Goal: Information Seeking & Learning: Learn about a topic

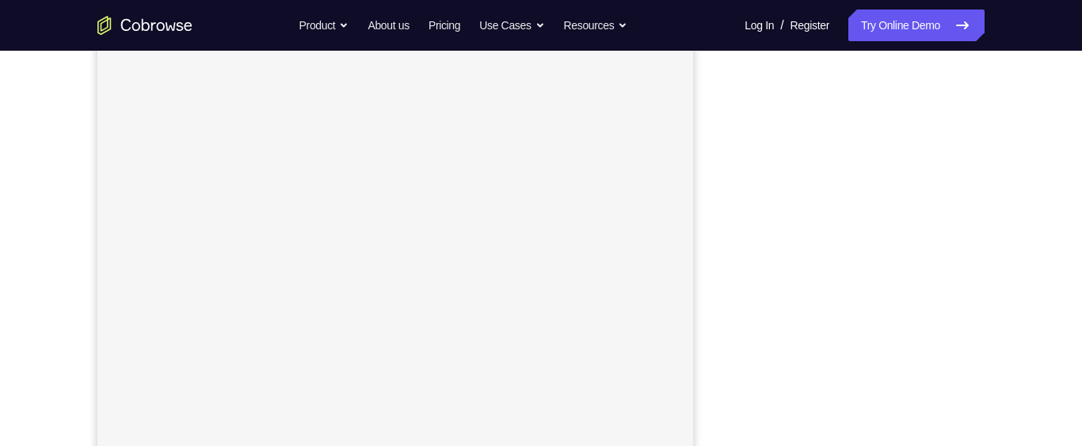
scroll to position [166, 0]
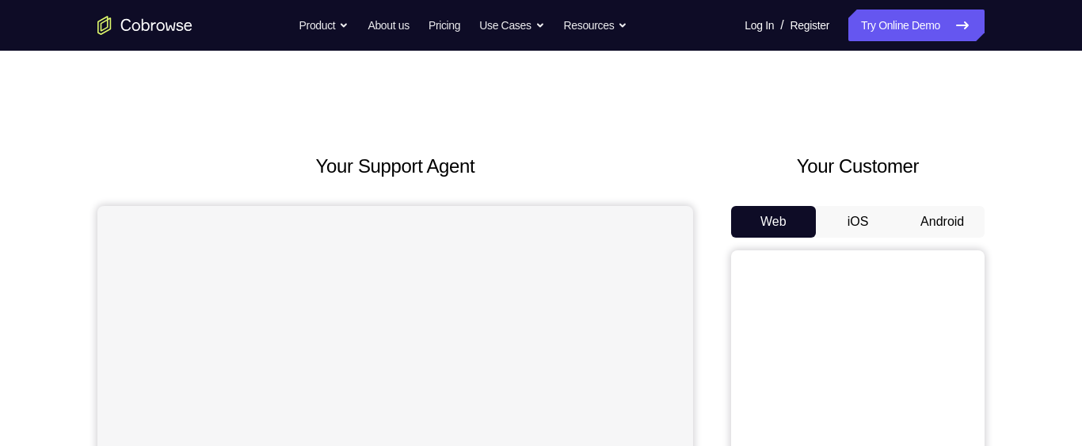
click at [954, 215] on button "Android" at bounding box center [942, 222] width 85 height 32
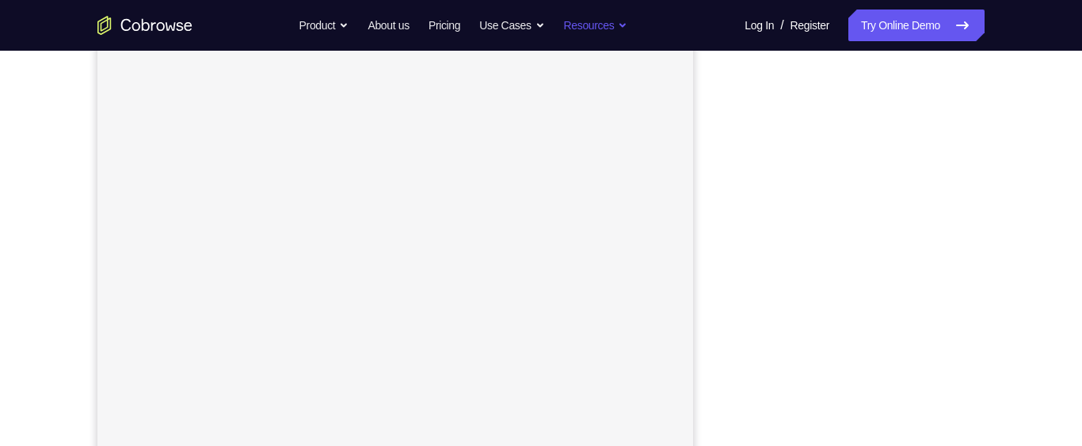
scroll to position [234, 0]
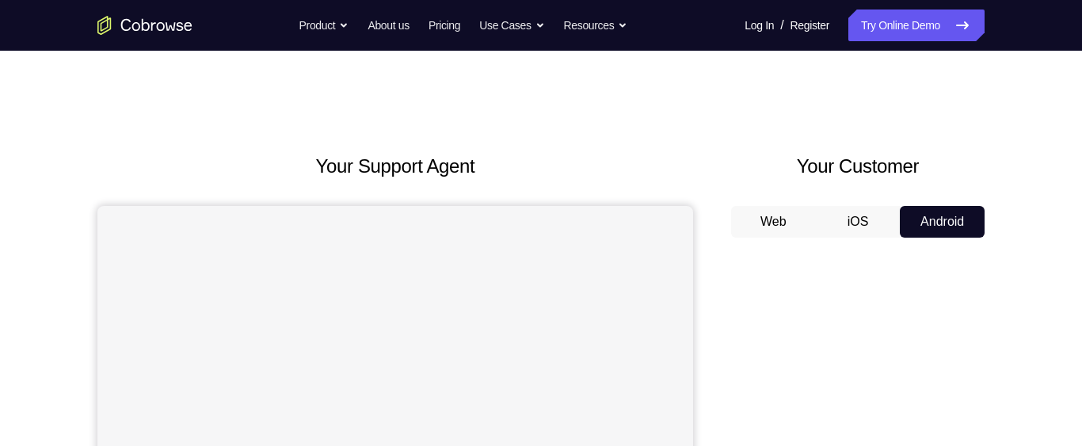
scroll to position [98, 0]
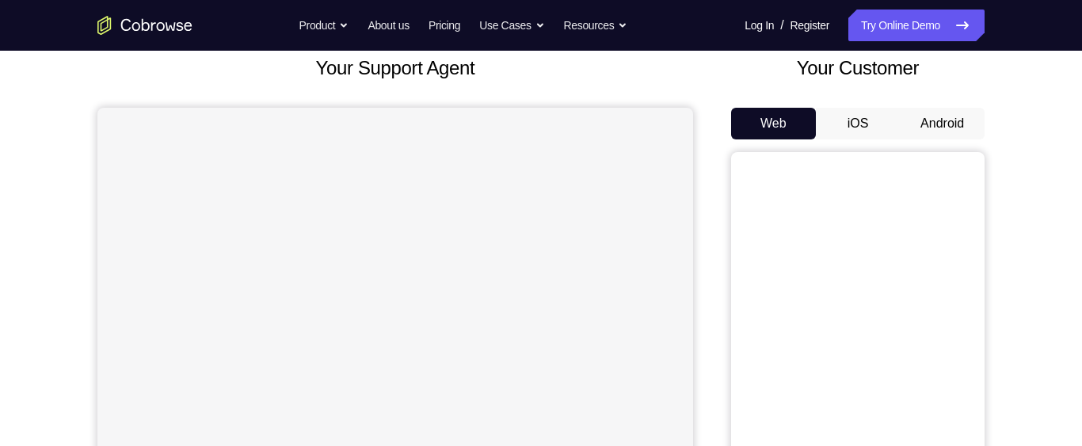
click at [944, 119] on button "Android" at bounding box center [942, 124] width 85 height 32
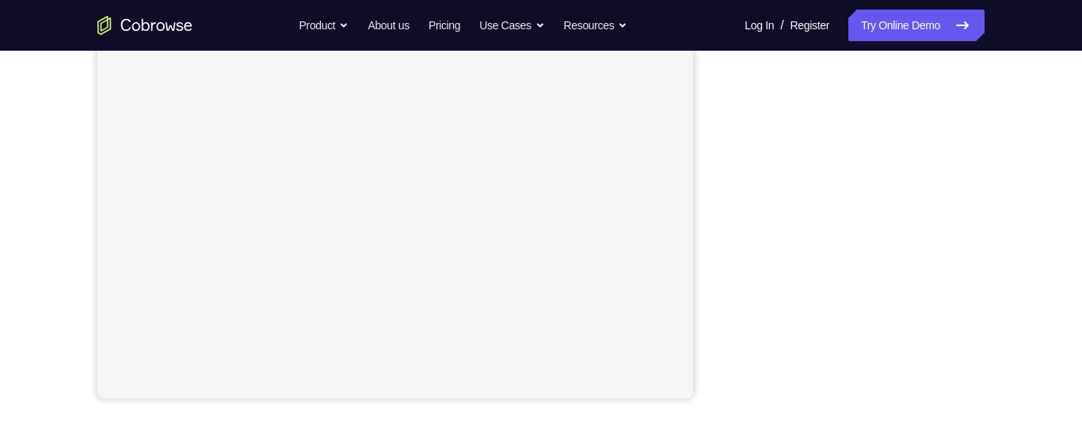
scroll to position [0, 0]
